Goal: Task Accomplishment & Management: Manage account settings

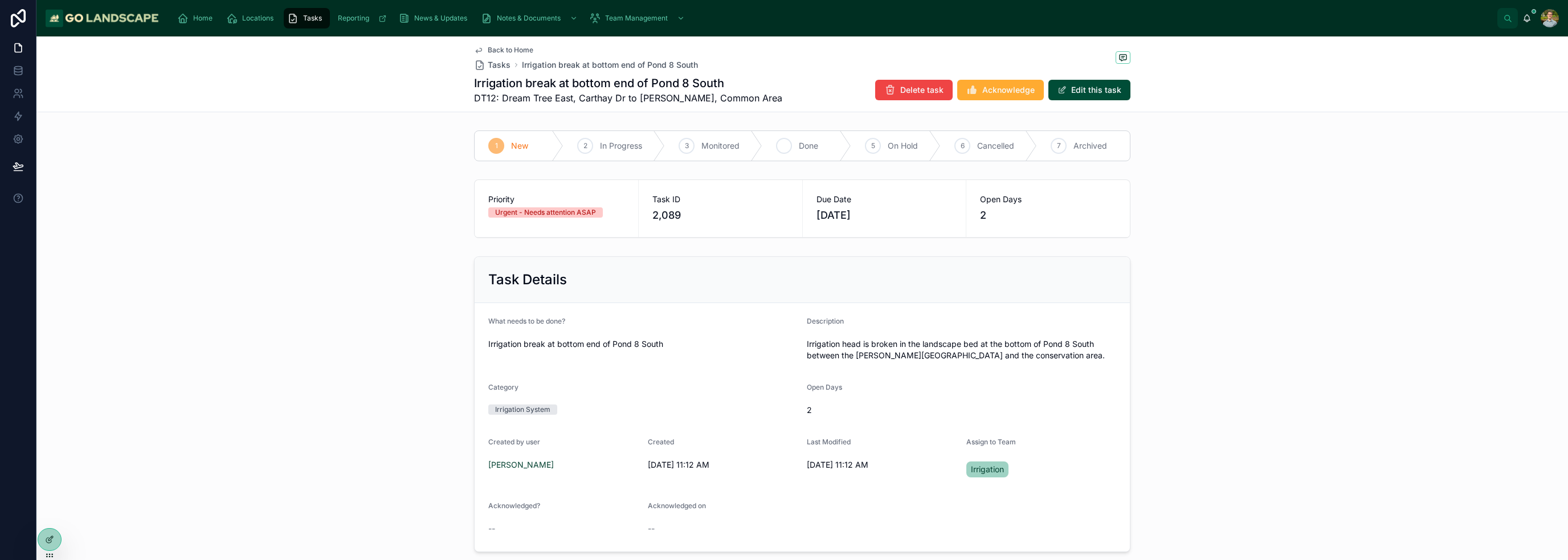
click at [799, 143] on span "Done" at bounding box center [809, 146] width 19 height 11
click at [1208, 91] on div "Back to Home Tasks Irrigation break at bottom end of Pond 8 South Irrigation br…" at bounding box center [802, 74] width 1531 height 76
click at [493, 66] on span "Tasks" at bounding box center [499, 64] width 22 height 11
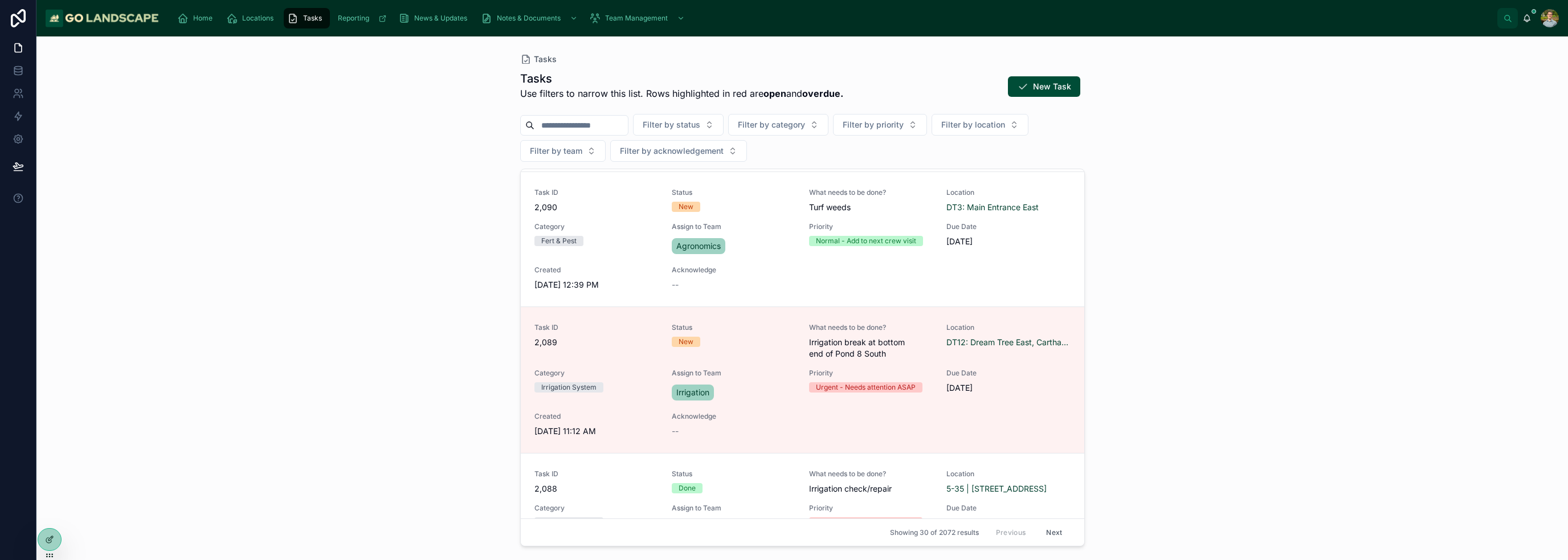
scroll to position [171, 0]
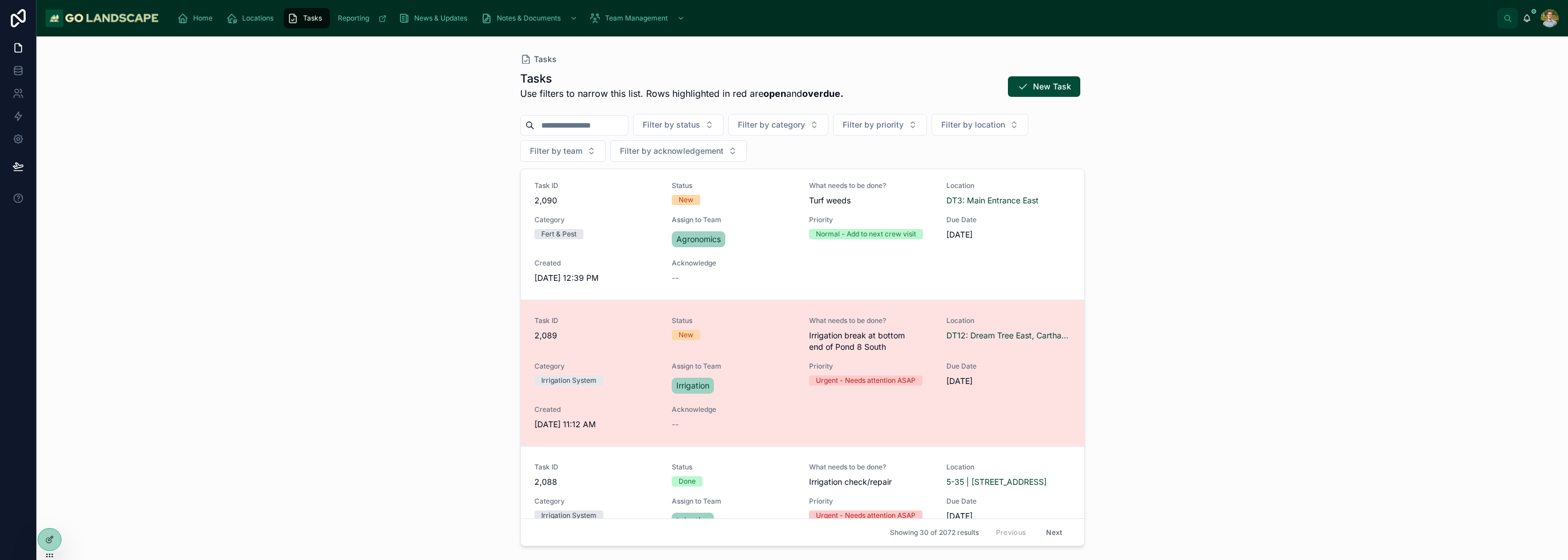
click at [738, 367] on span "Assign to Team" at bounding box center [733, 366] width 123 height 9
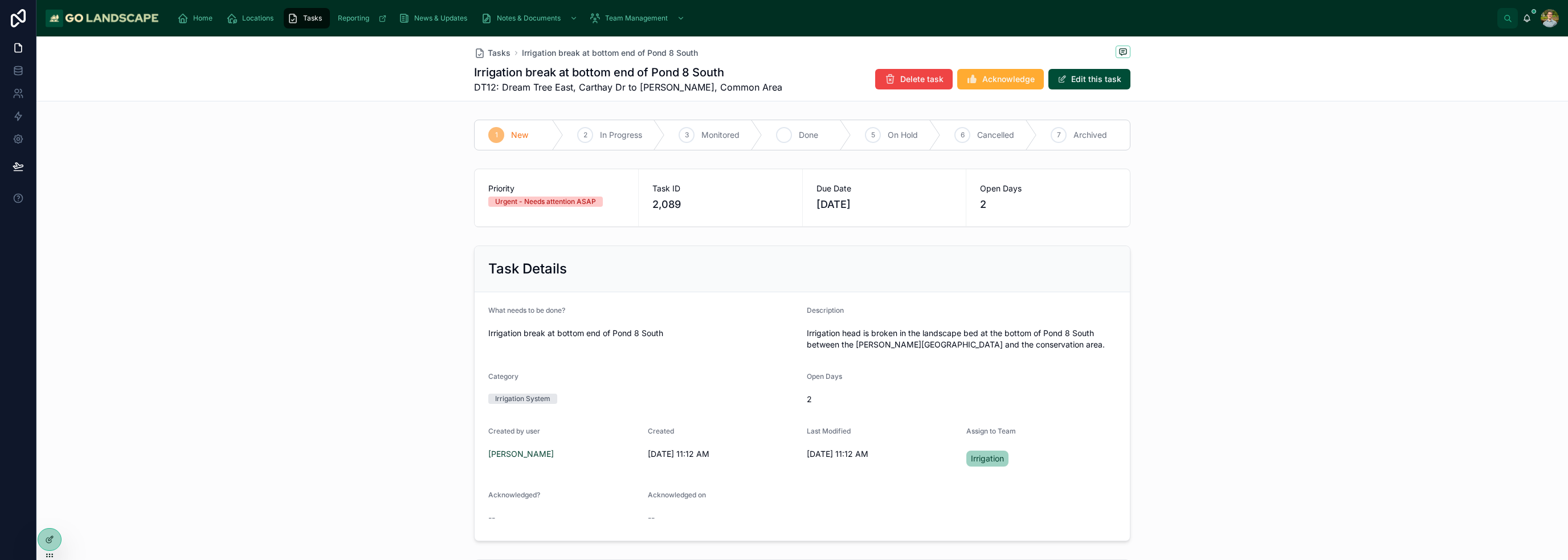
click at [799, 138] on span "Done" at bounding box center [809, 135] width 19 height 11
click at [744, 299] on form "What needs to be done? Irrigation break at bottom end of Pond 8 South Descripti…" at bounding box center [802, 416] width 655 height 248
click at [1094, 82] on button "Edit this task" at bounding box center [1090, 79] width 82 height 20
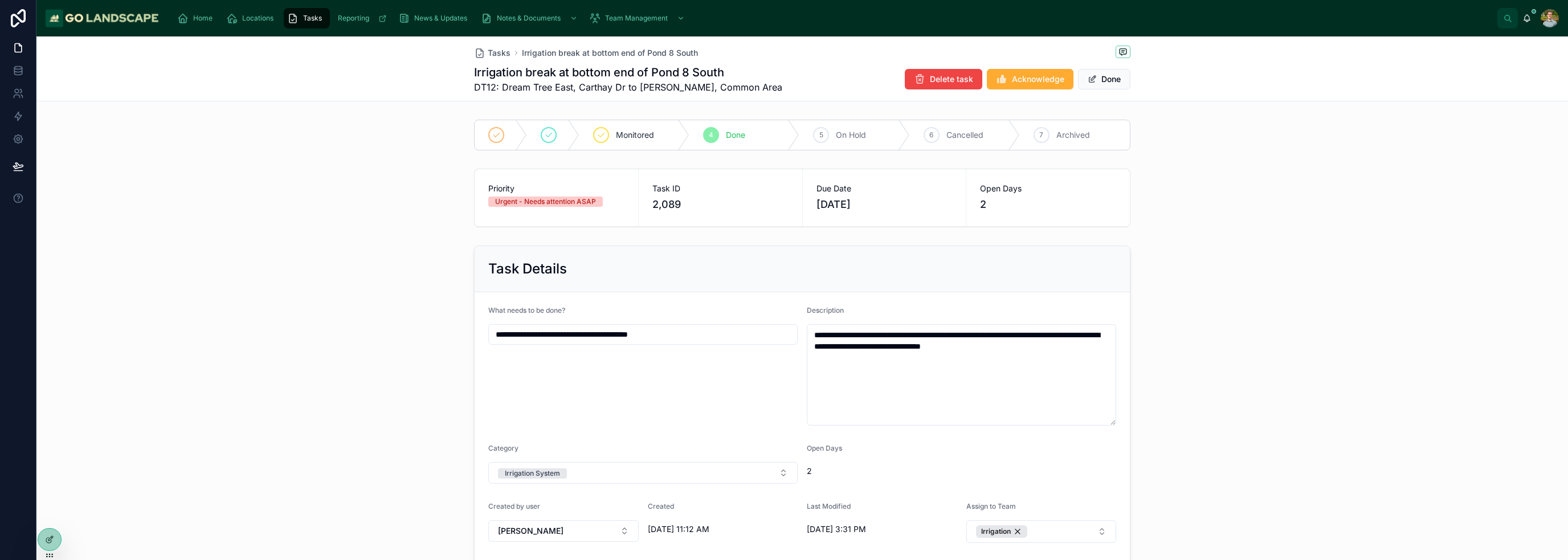
click at [747, 139] on div "4 Done" at bounding box center [744, 135] width 110 height 30
click at [1104, 80] on button "Done" at bounding box center [1104, 79] width 52 height 20
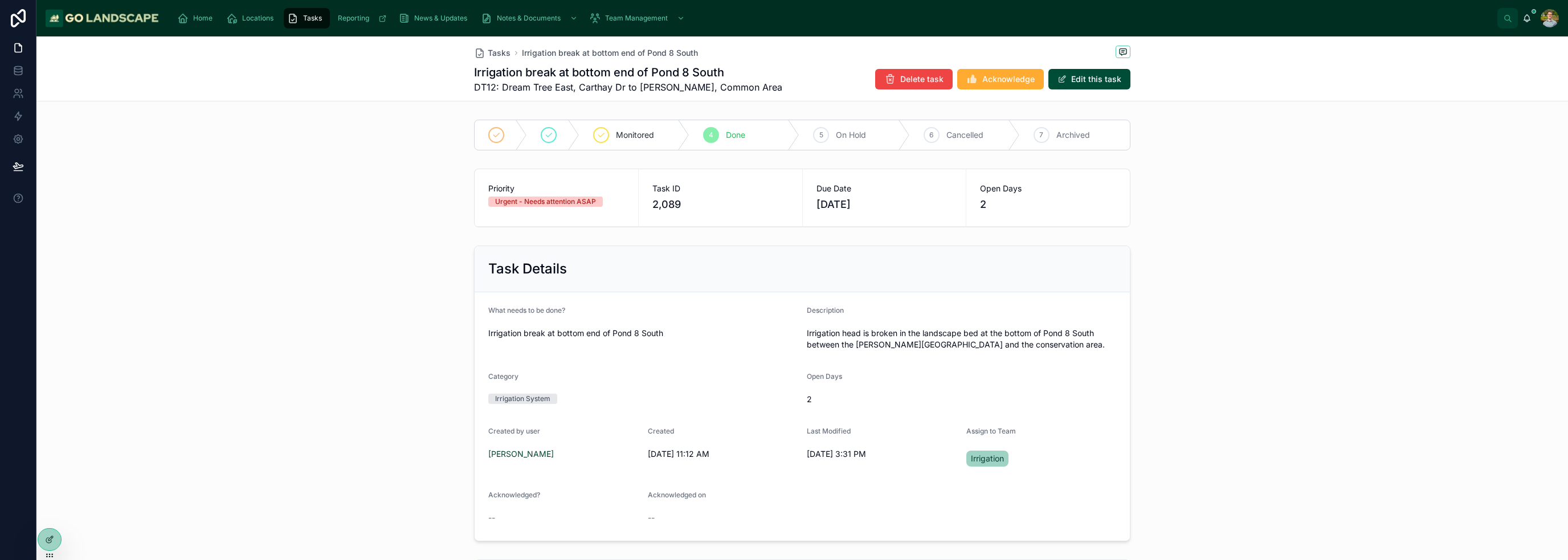
click at [1191, 296] on div "Task Details What needs to be done? Irrigation break at bottom end of Pond 8 So…" at bounding box center [802, 393] width 1531 height 305
click at [487, 54] on span "Tasks" at bounding box center [499, 52] width 22 height 11
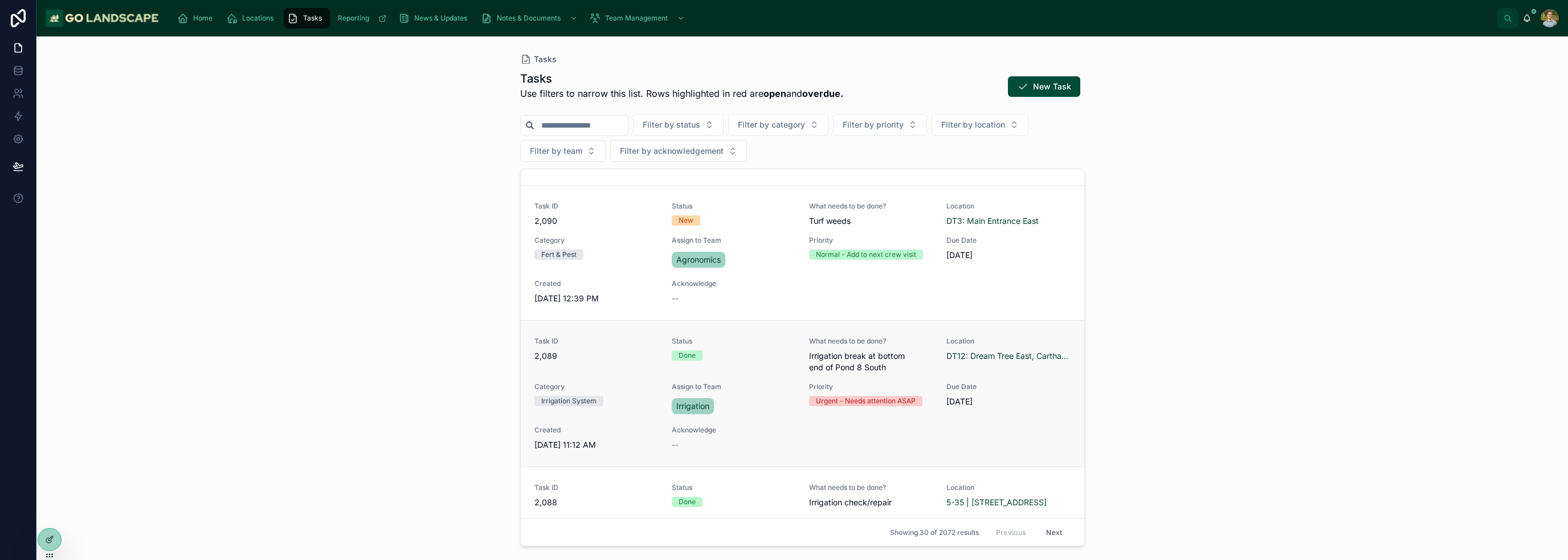
scroll to position [171, 0]
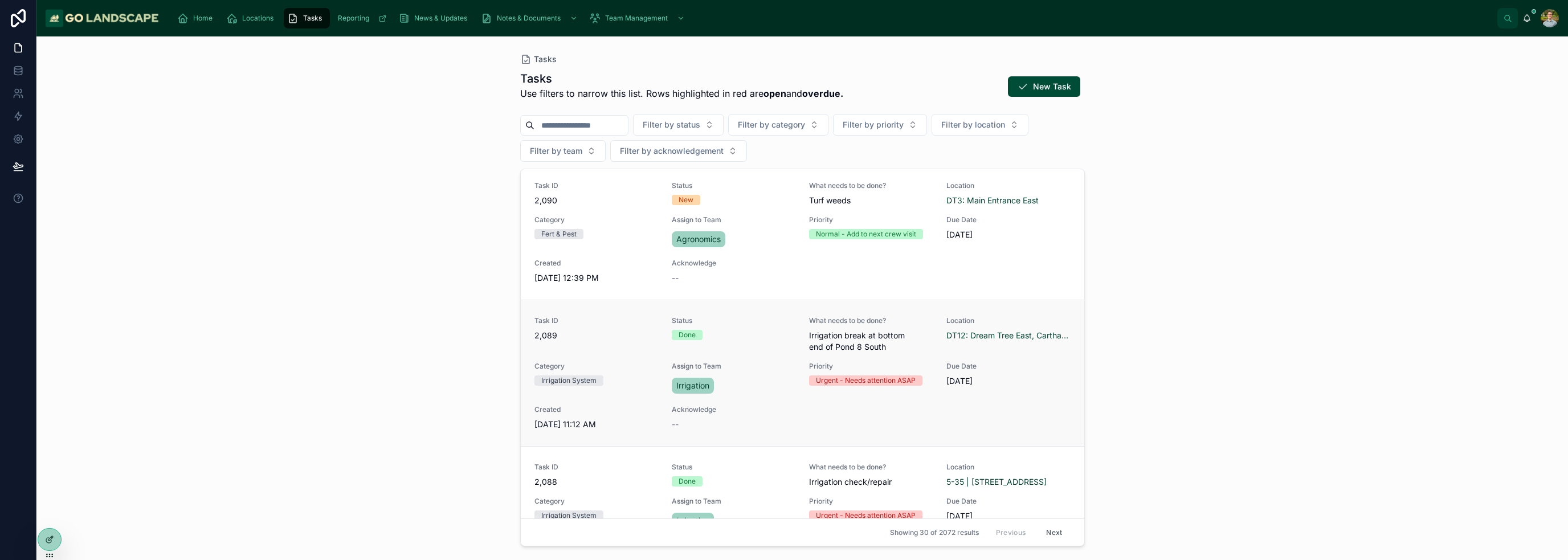
click at [916, 350] on span "Irrigation break at bottom end of Pond 8 South" at bounding box center [870, 341] width 123 height 22
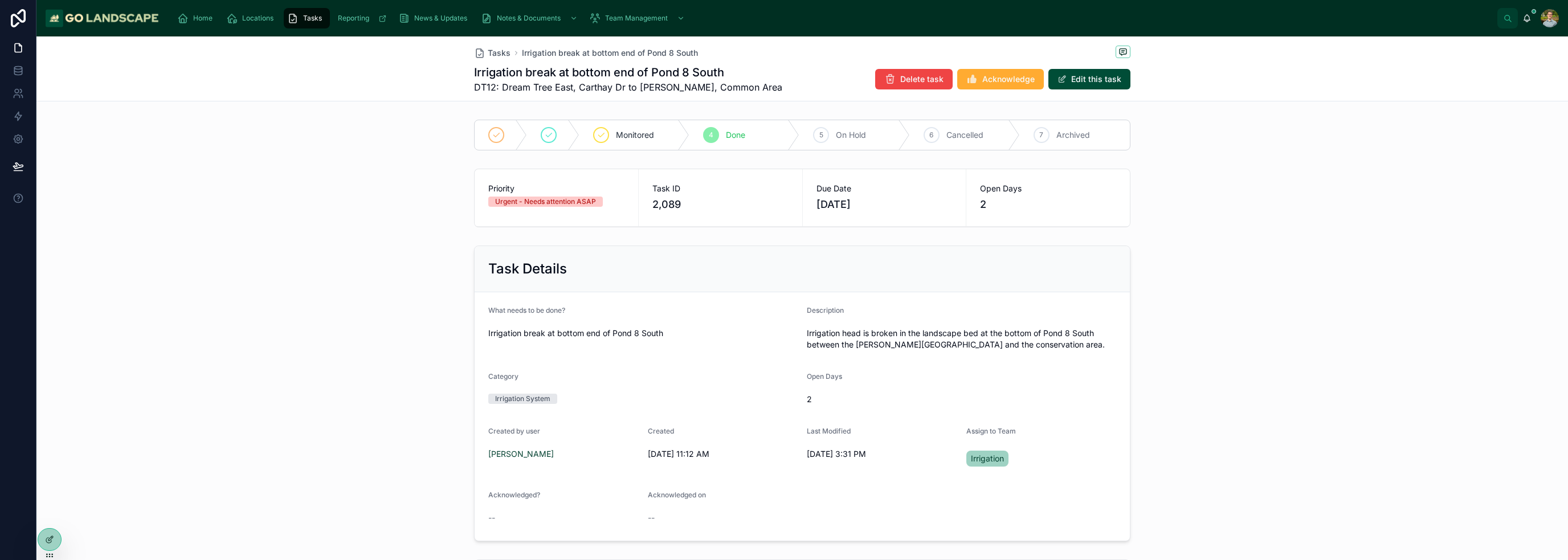
click at [1151, 333] on div "Task Details What needs to be done? Irrigation break at bottom end of Pond 8 So…" at bounding box center [802, 393] width 1531 height 305
click at [504, 51] on span "Tasks" at bounding box center [499, 52] width 22 height 11
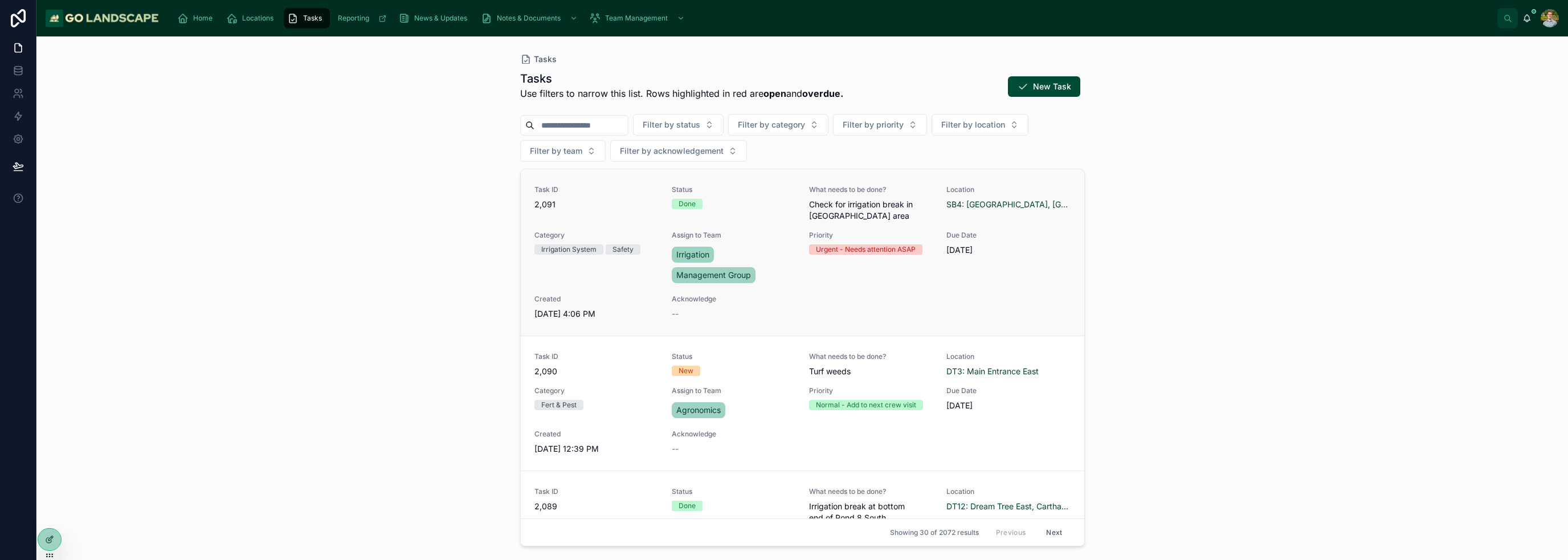
click at [880, 306] on div "Task ID 2,091 Status Done What needs to be done? Check for irrigation break in …" at bounding box center [802, 253] width 536 height 135
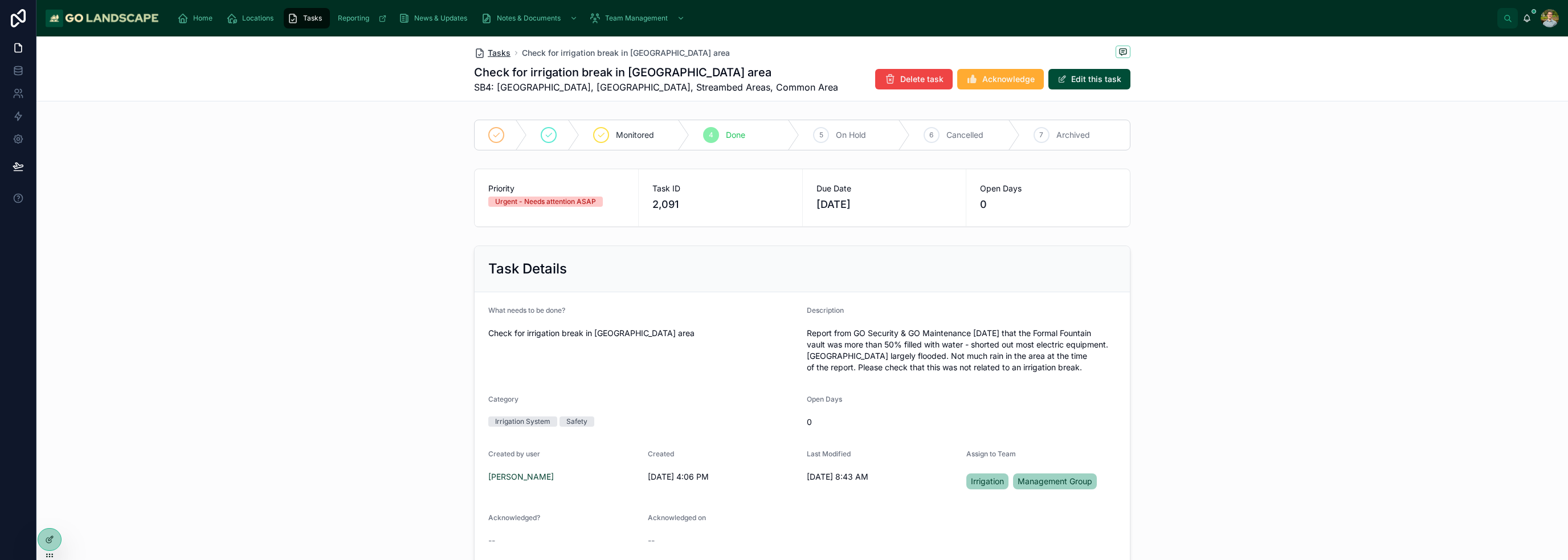
click at [496, 49] on span "Tasks" at bounding box center [499, 52] width 22 height 11
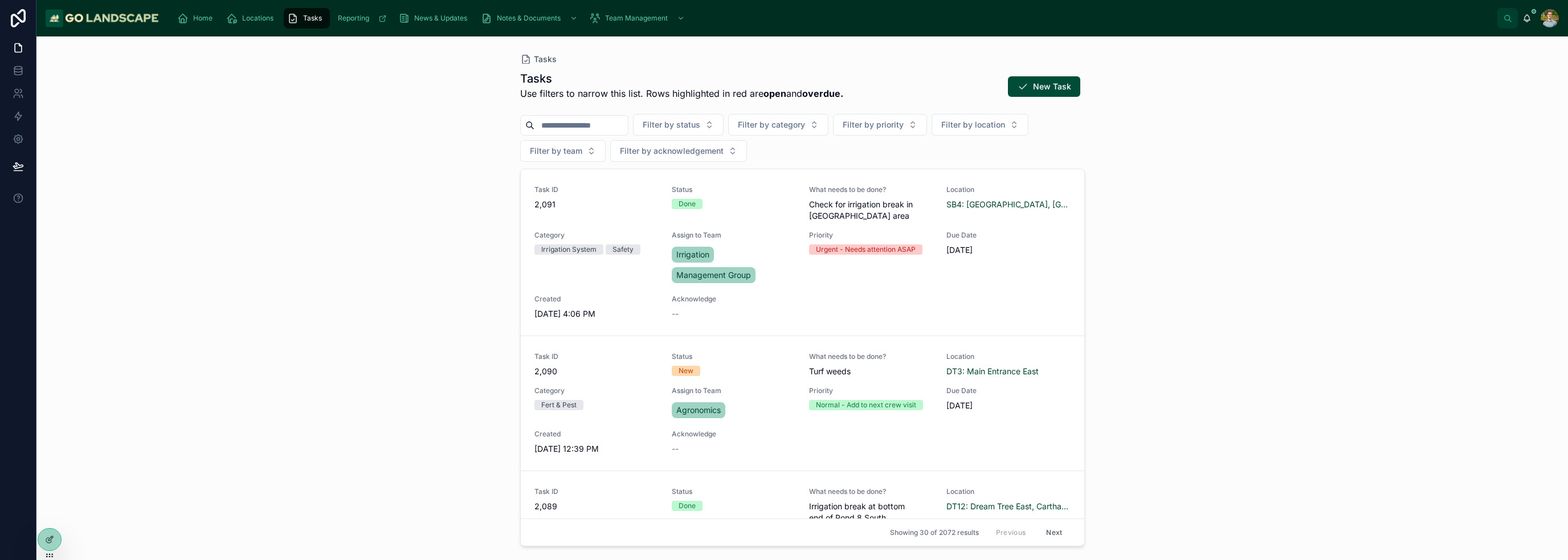
drag, startPoint x: 1292, startPoint y: 419, endPoint x: 1272, endPoint y: 413, distance: 20.9
click at [1291, 419] on div "Tasks Tasks Use filters to narrow this list. Rows highlighted in red are open a…" at bounding box center [802, 298] width 1531 height 524
click at [1282, 450] on div "Tasks Tasks Use filters to narrow this list. Rows highlighted in red are open a…" at bounding box center [802, 298] width 1531 height 524
click at [1339, 330] on div "Tasks Tasks Use filters to narrow this list. Rows highlighted in red are open a…" at bounding box center [802, 298] width 1531 height 524
